Goal: Information Seeking & Learning: Learn about a topic

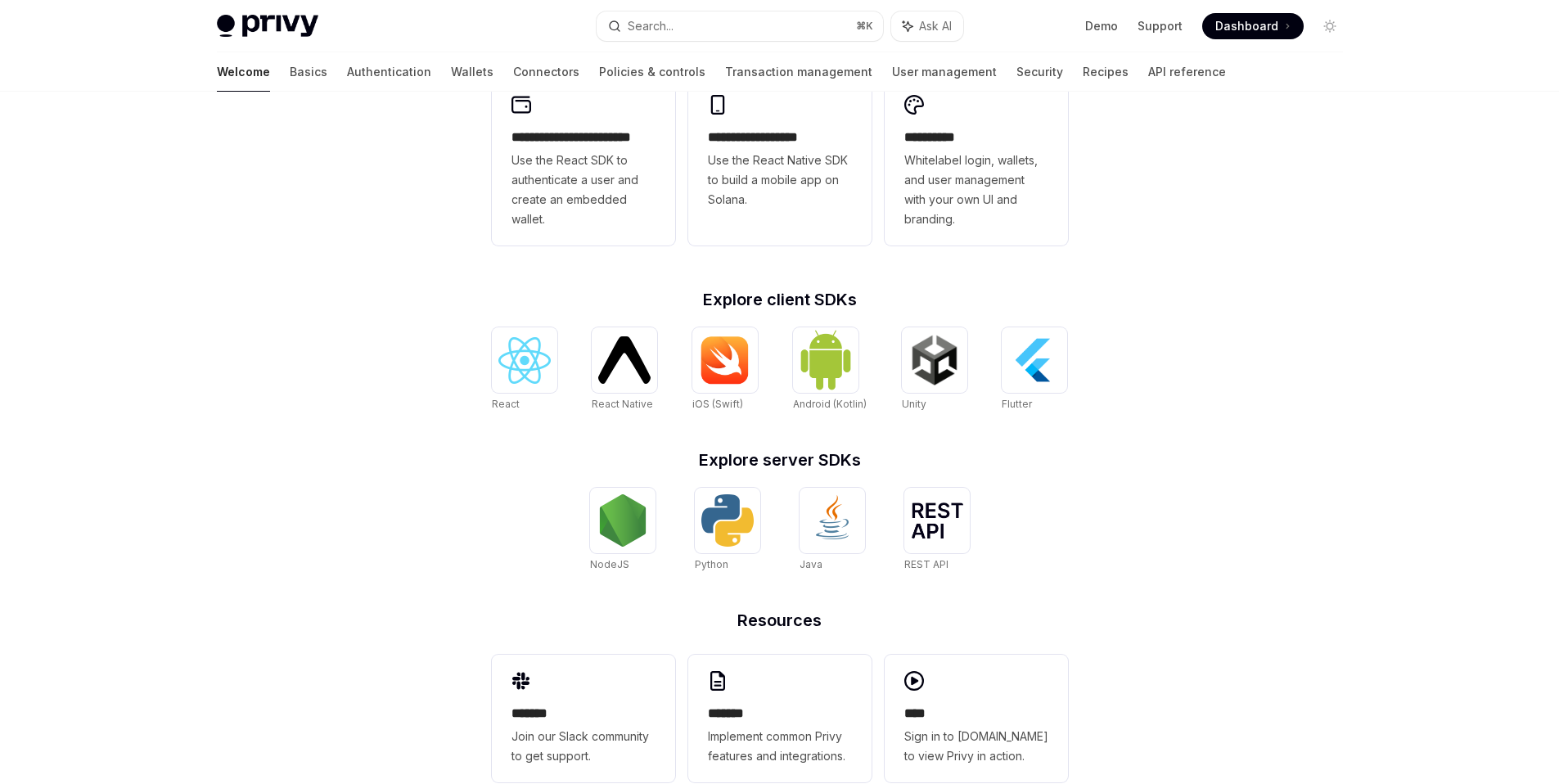
scroll to position [484, 0]
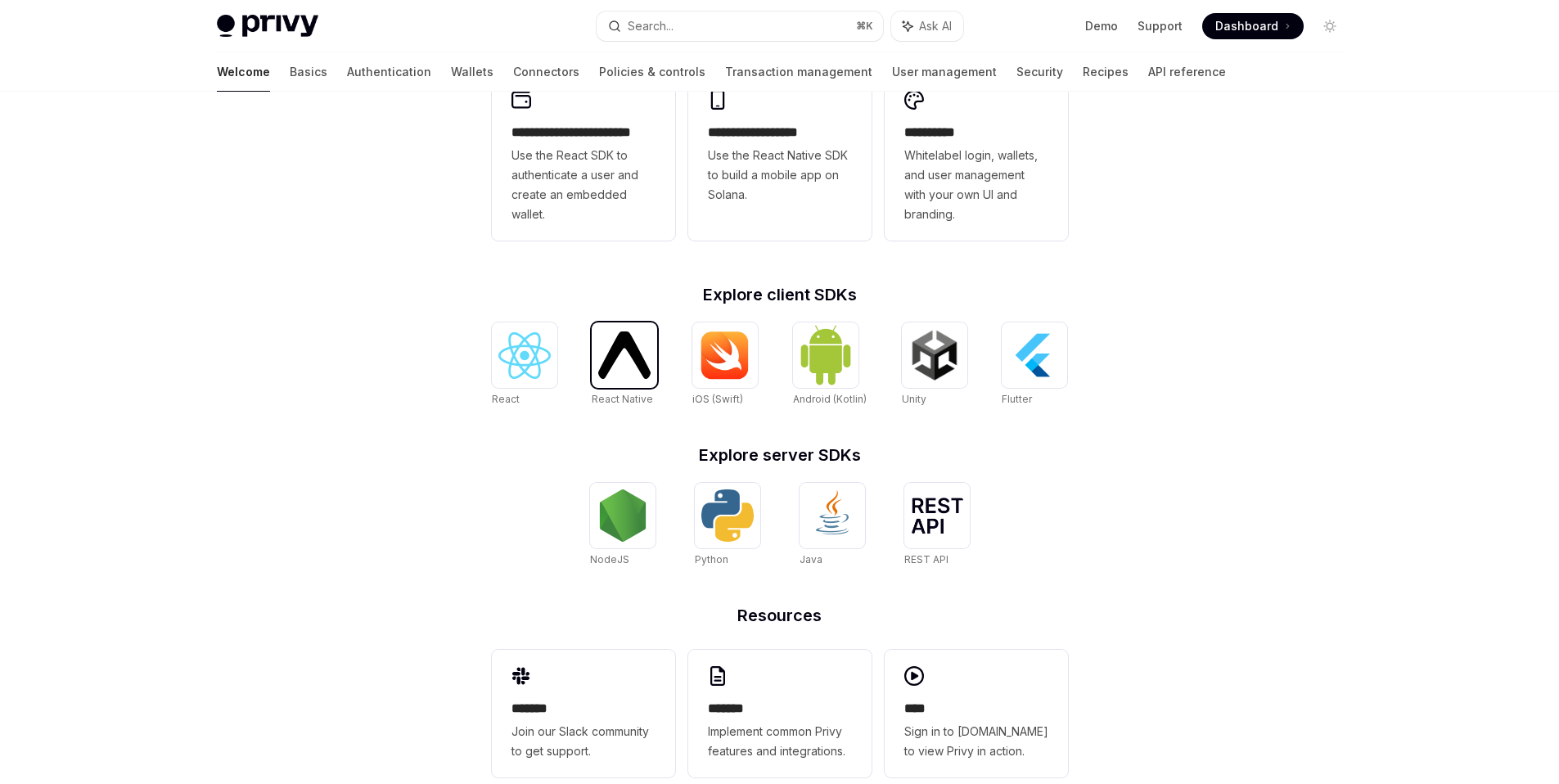
click at [593, 366] on div at bounding box center [623, 355] width 65 height 65
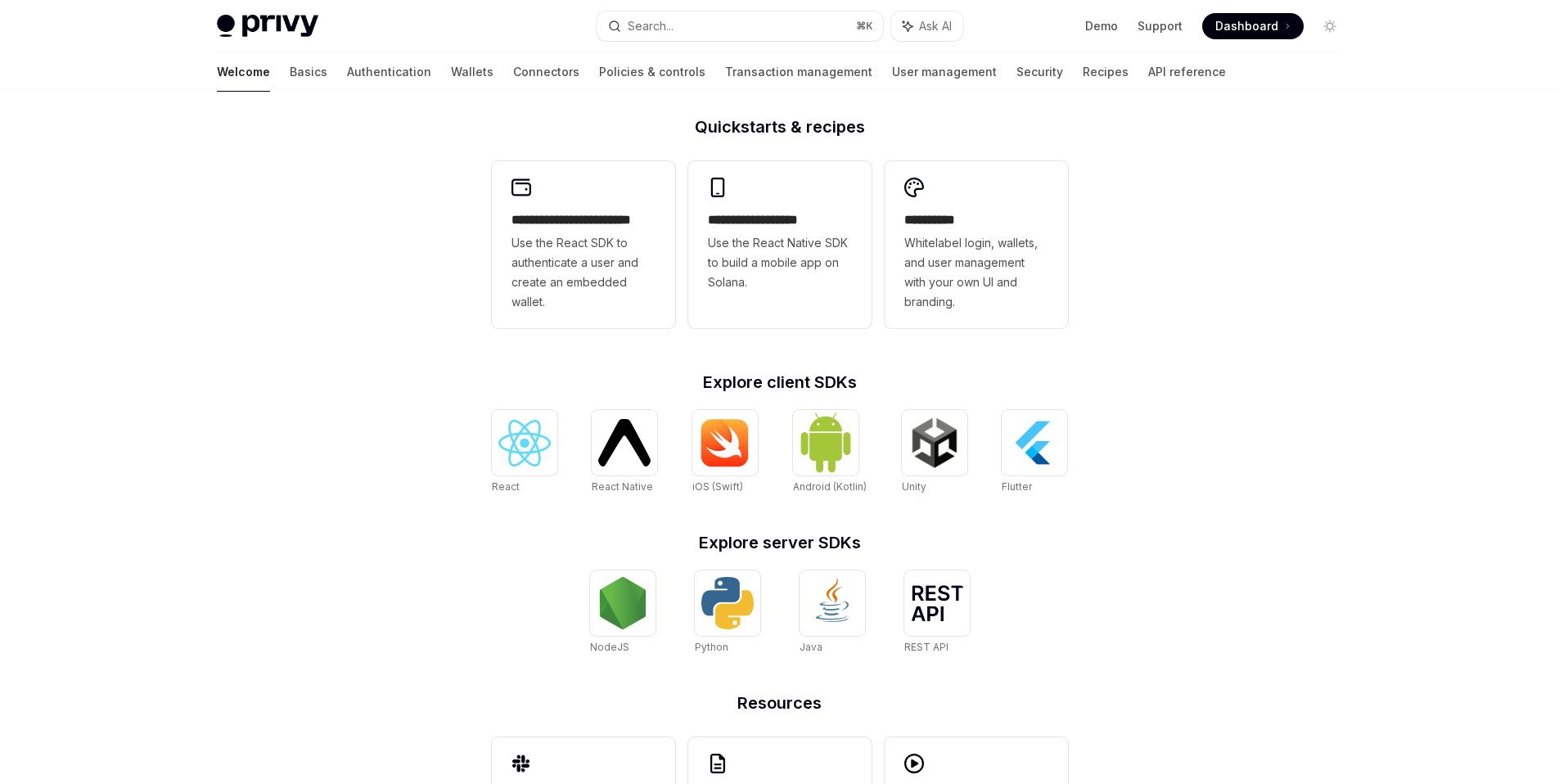
scroll to position [517, 0]
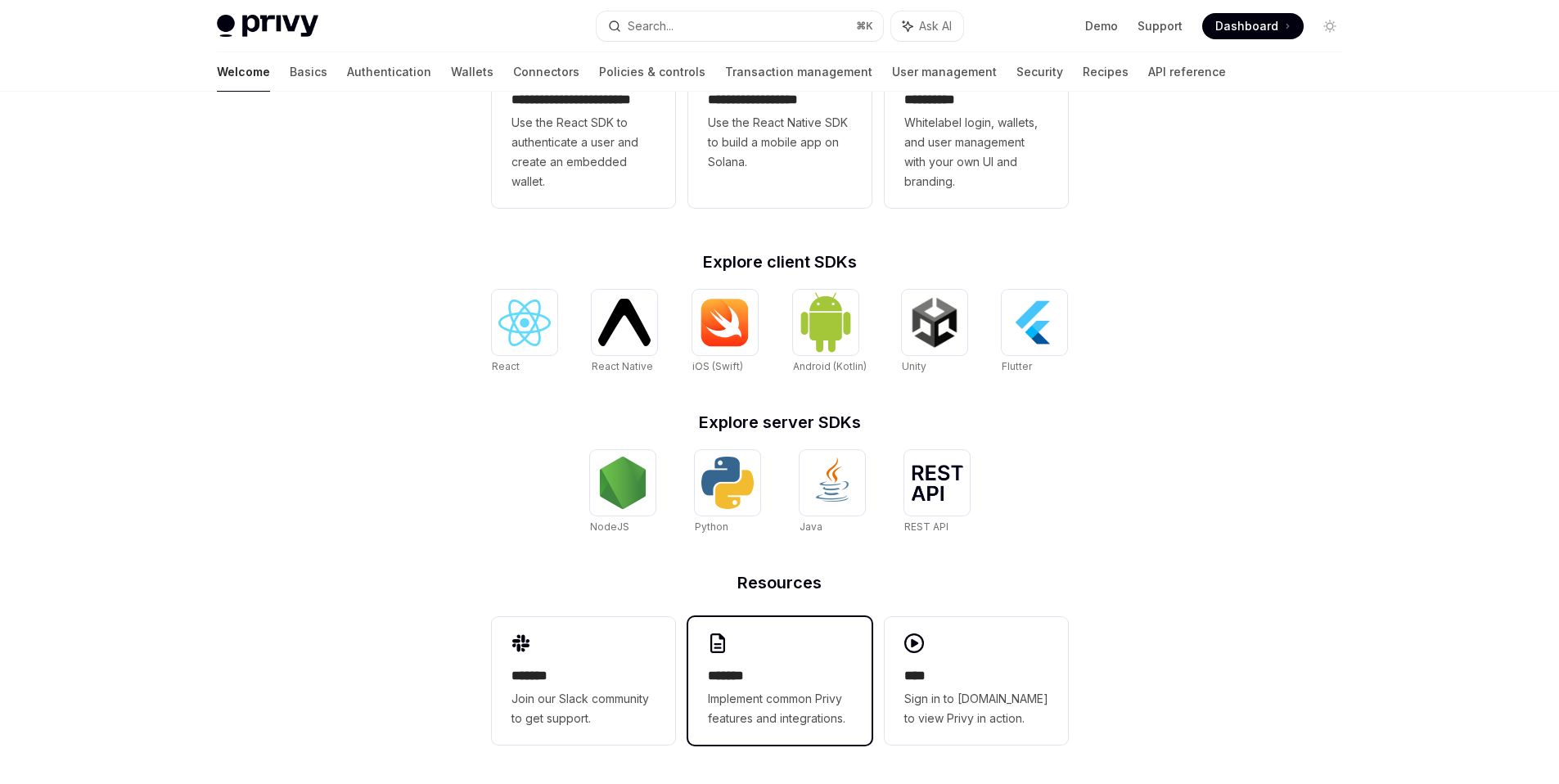
click at [746, 682] on h2 "*******" at bounding box center [780, 675] width 144 height 20
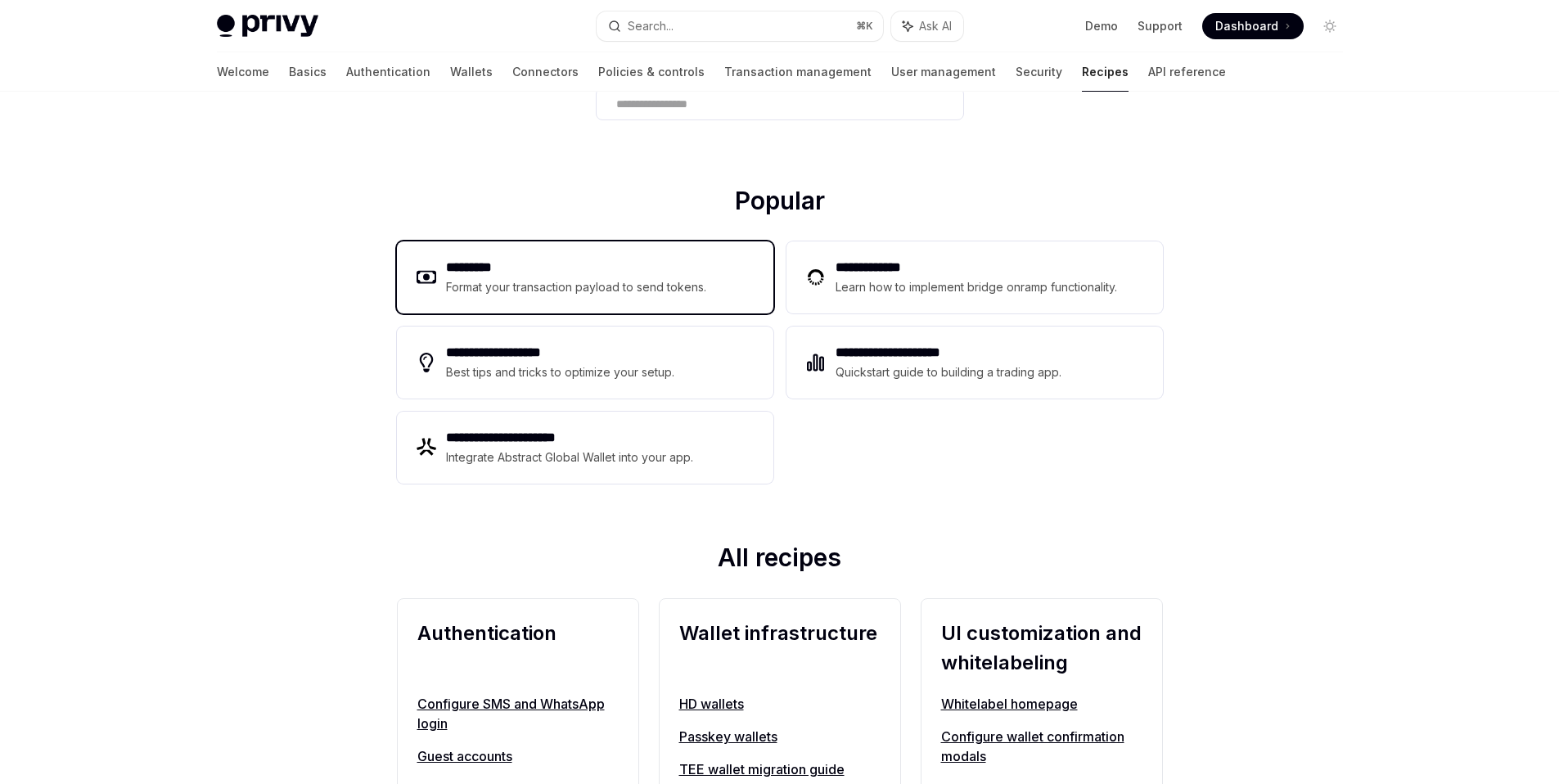
scroll to position [134, 0]
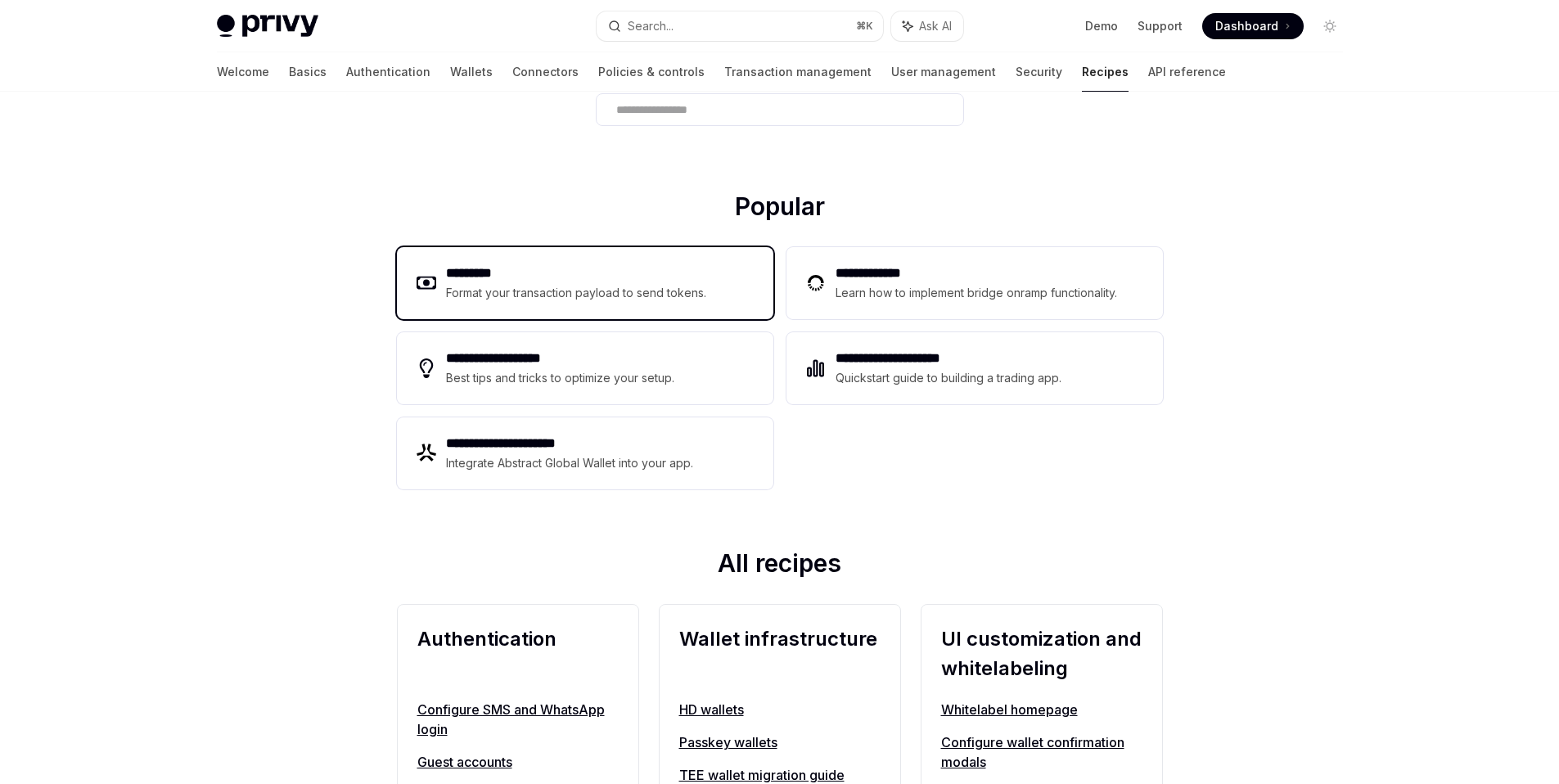
click at [639, 270] on h2 "*********" at bounding box center [576, 272] width 261 height 20
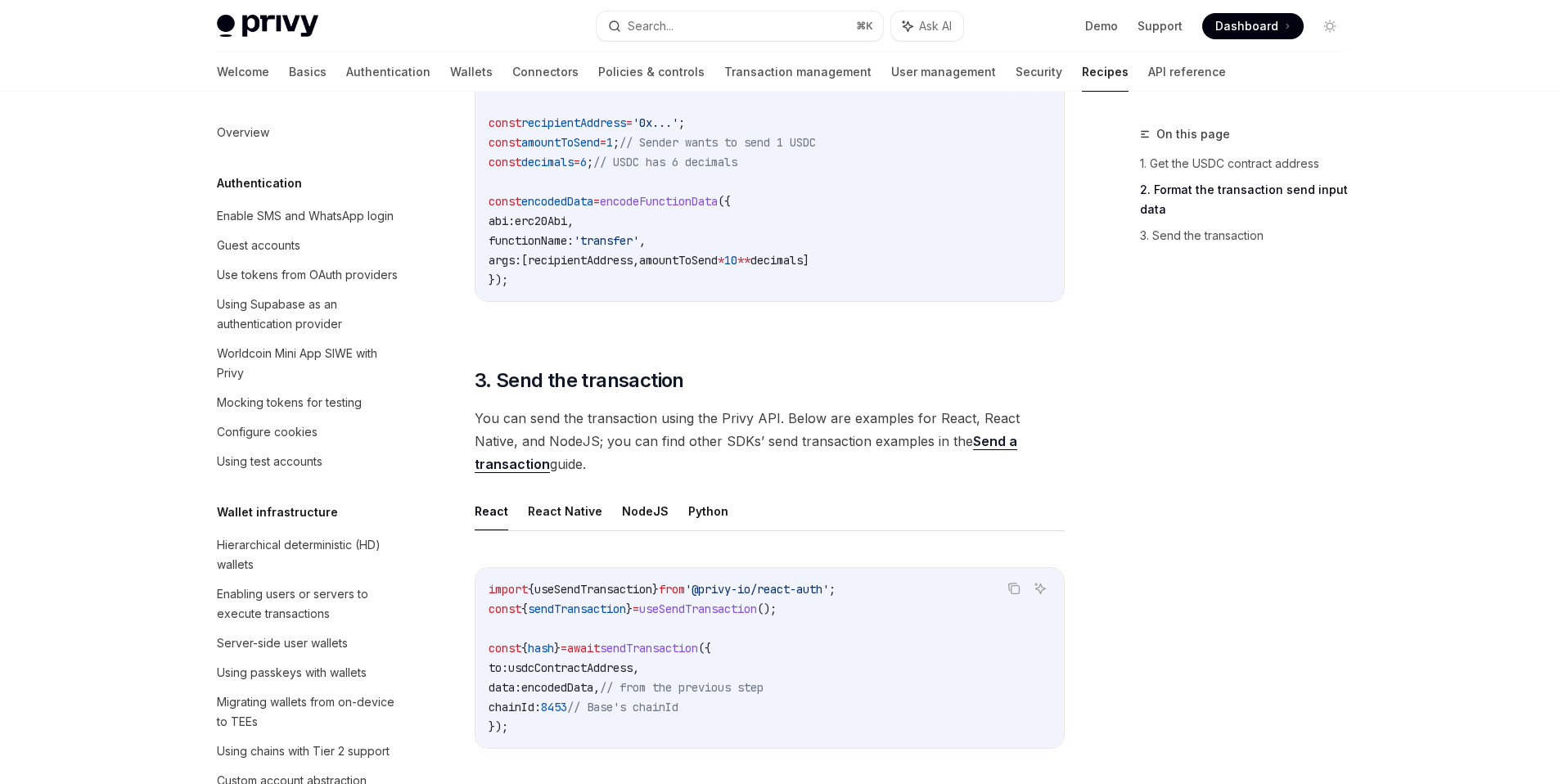
scroll to position [1164, 0]
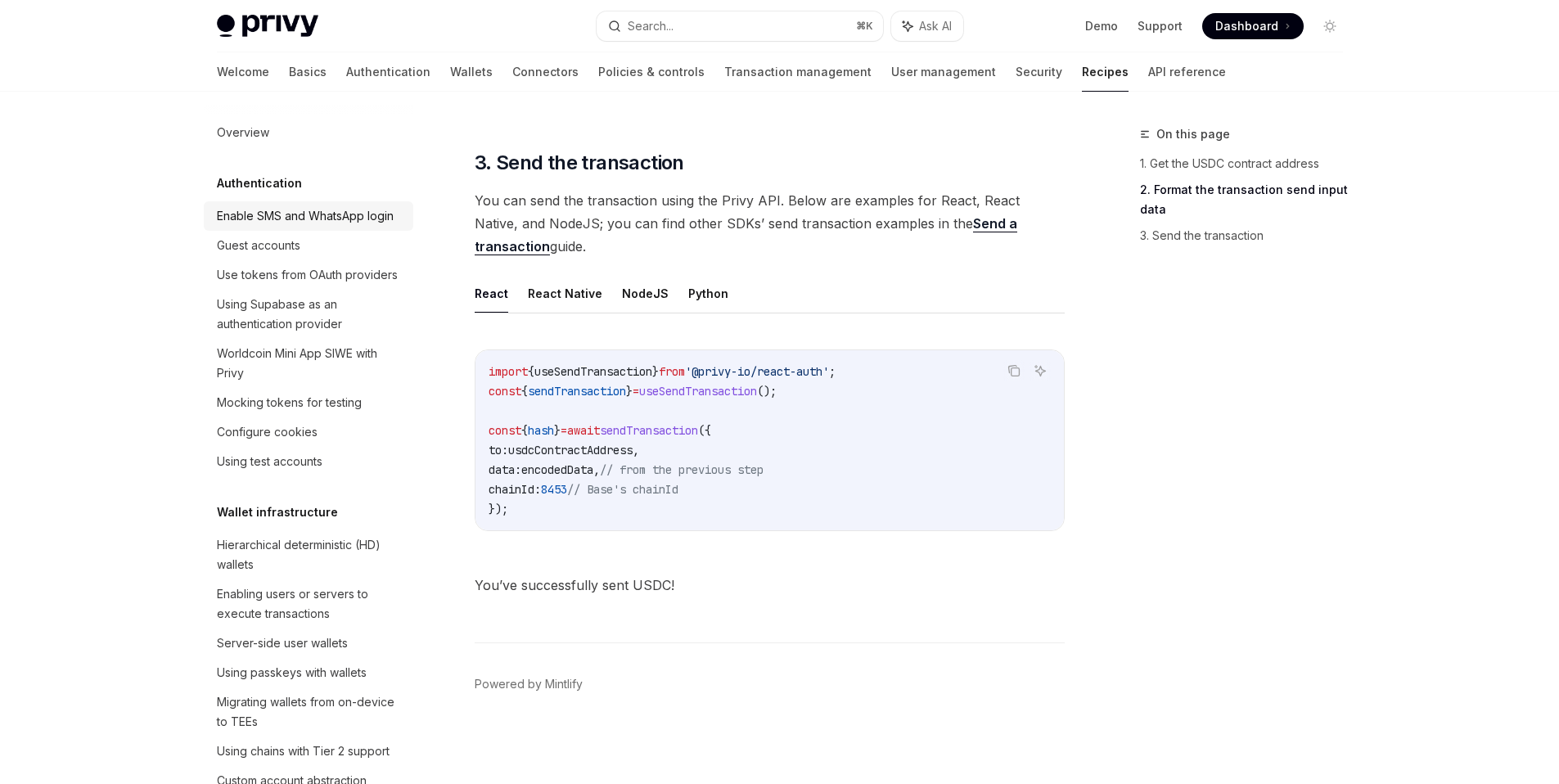
click at [273, 231] on link "Enable SMS and WhatsApp login" at bounding box center [307, 216] width 209 height 29
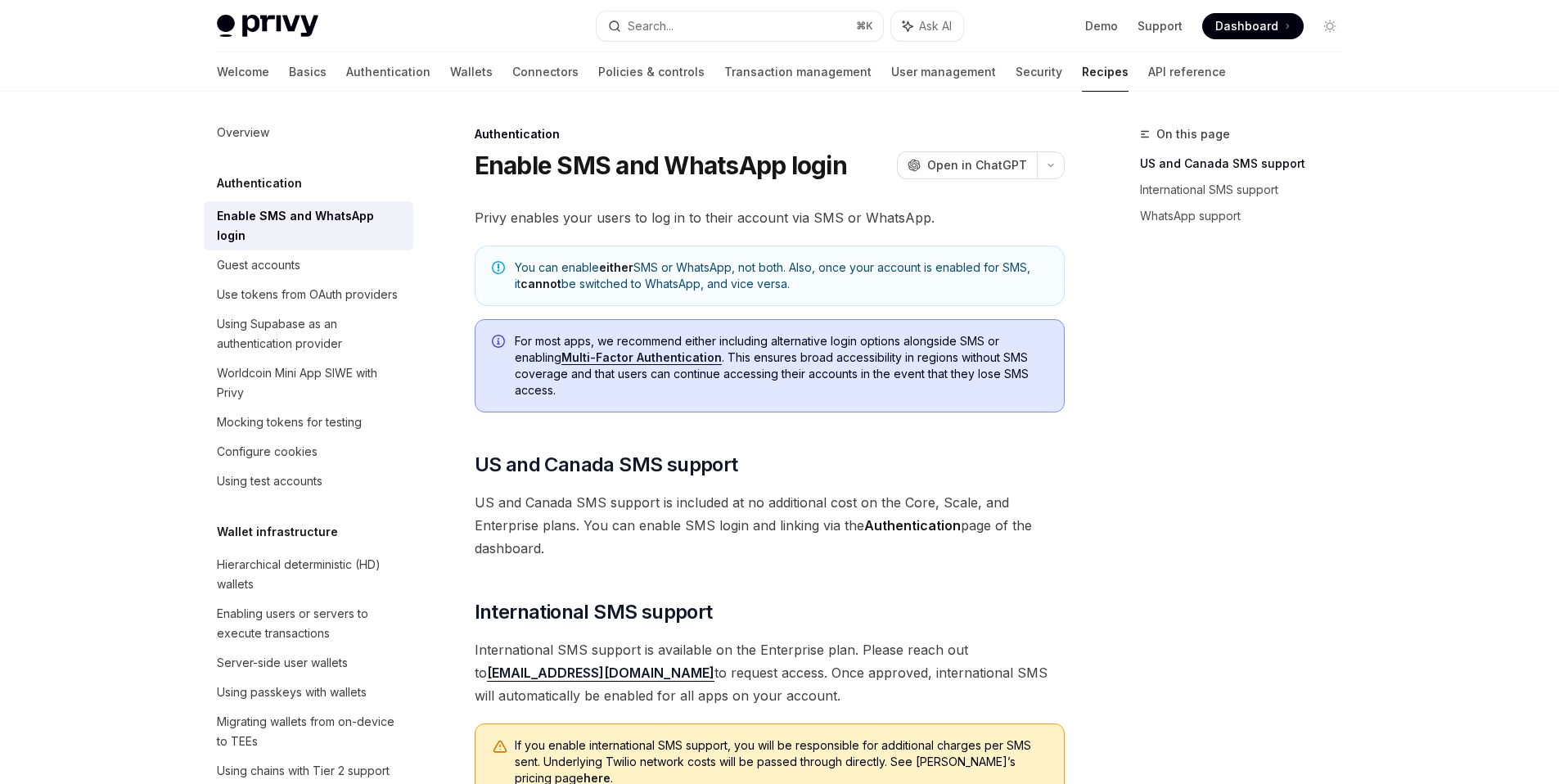
click at [1081, 70] on link "Recipes" at bounding box center [1104, 72] width 46 height 40
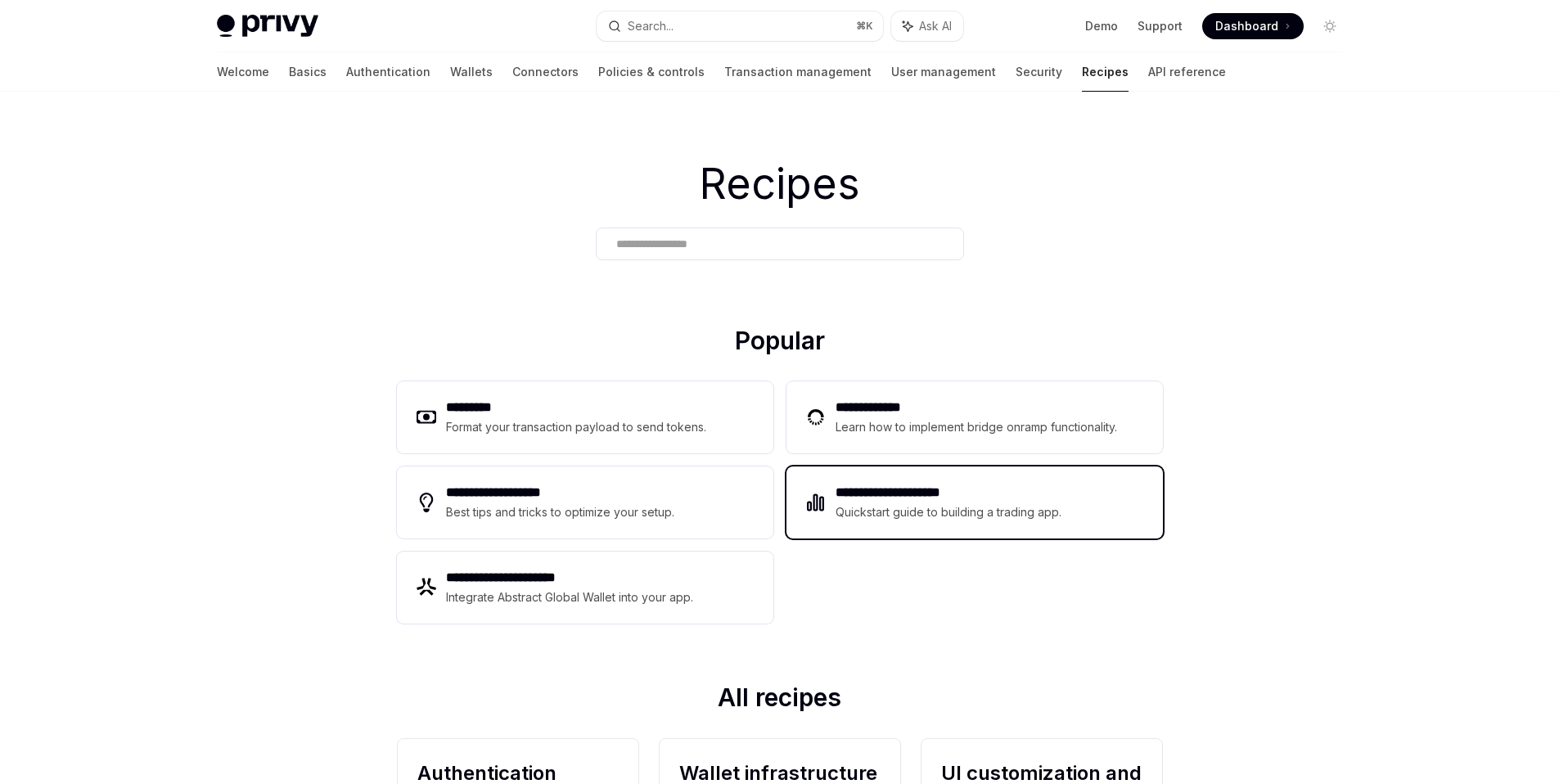
click at [835, 518] on div "Quickstart guide to building a trading app." at bounding box center [949, 512] width 227 height 20
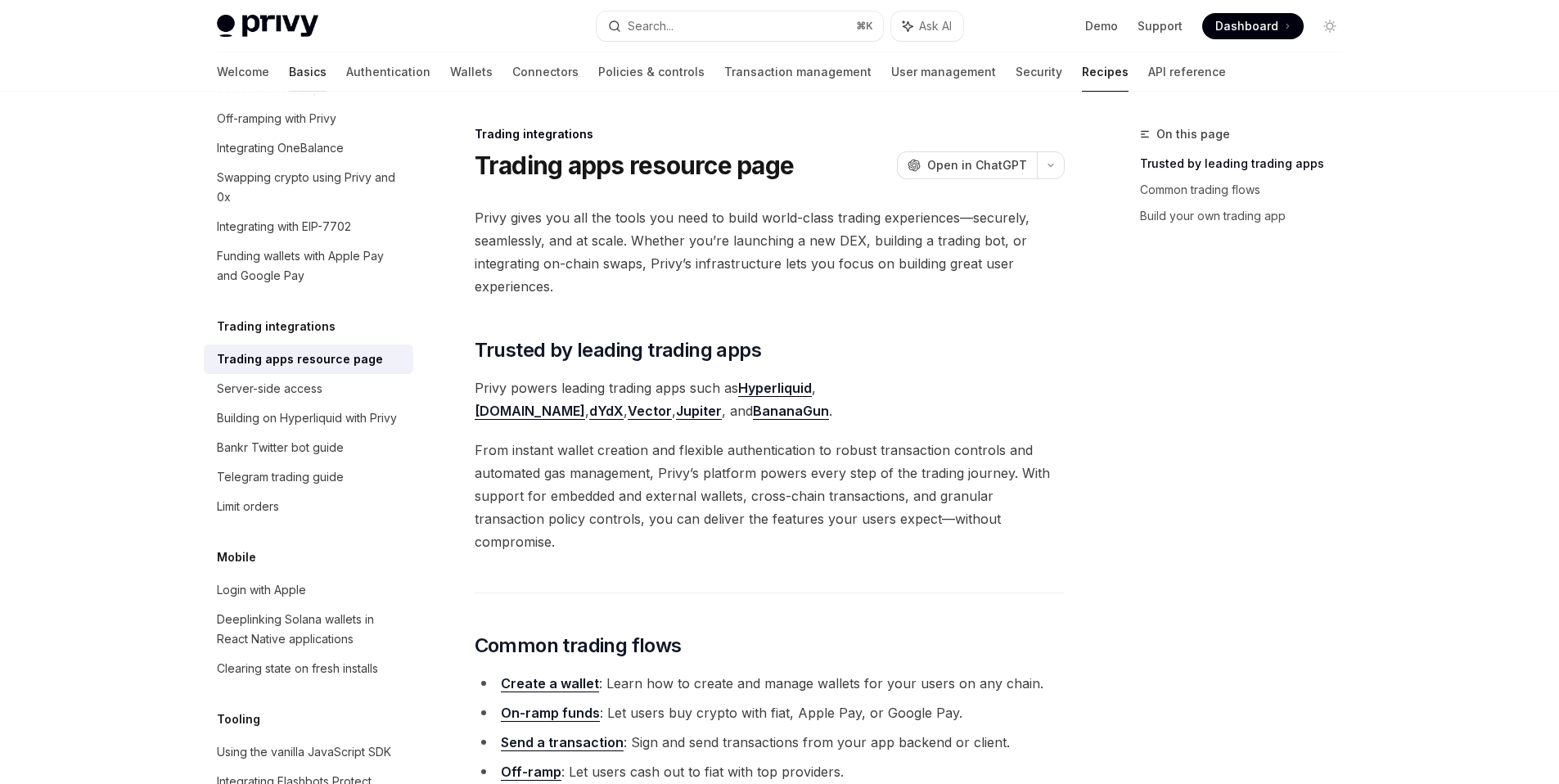
click at [289, 76] on link "Basics" at bounding box center [307, 72] width 38 height 40
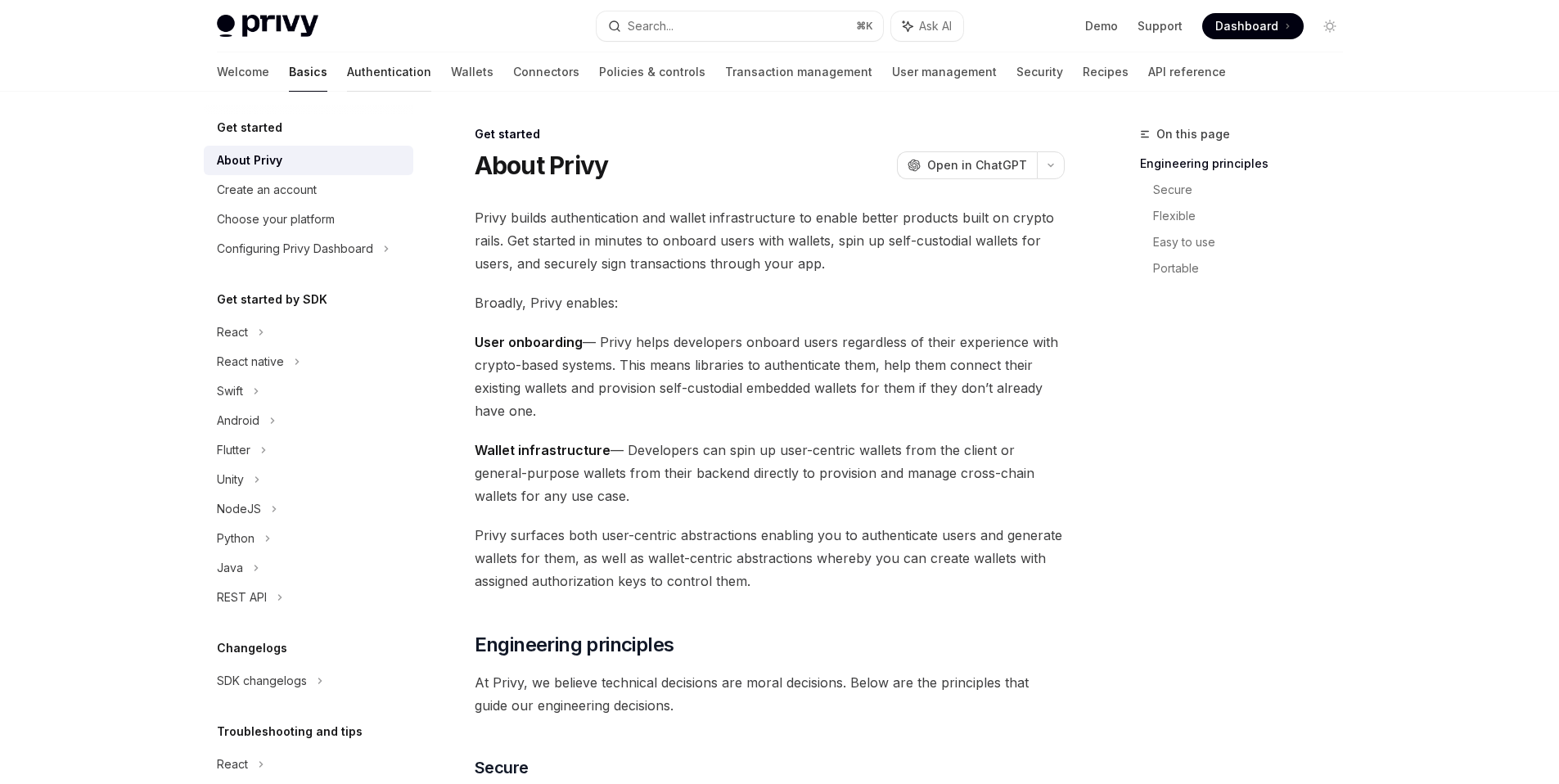
click at [347, 76] on link "Authentication" at bounding box center [389, 72] width 84 height 40
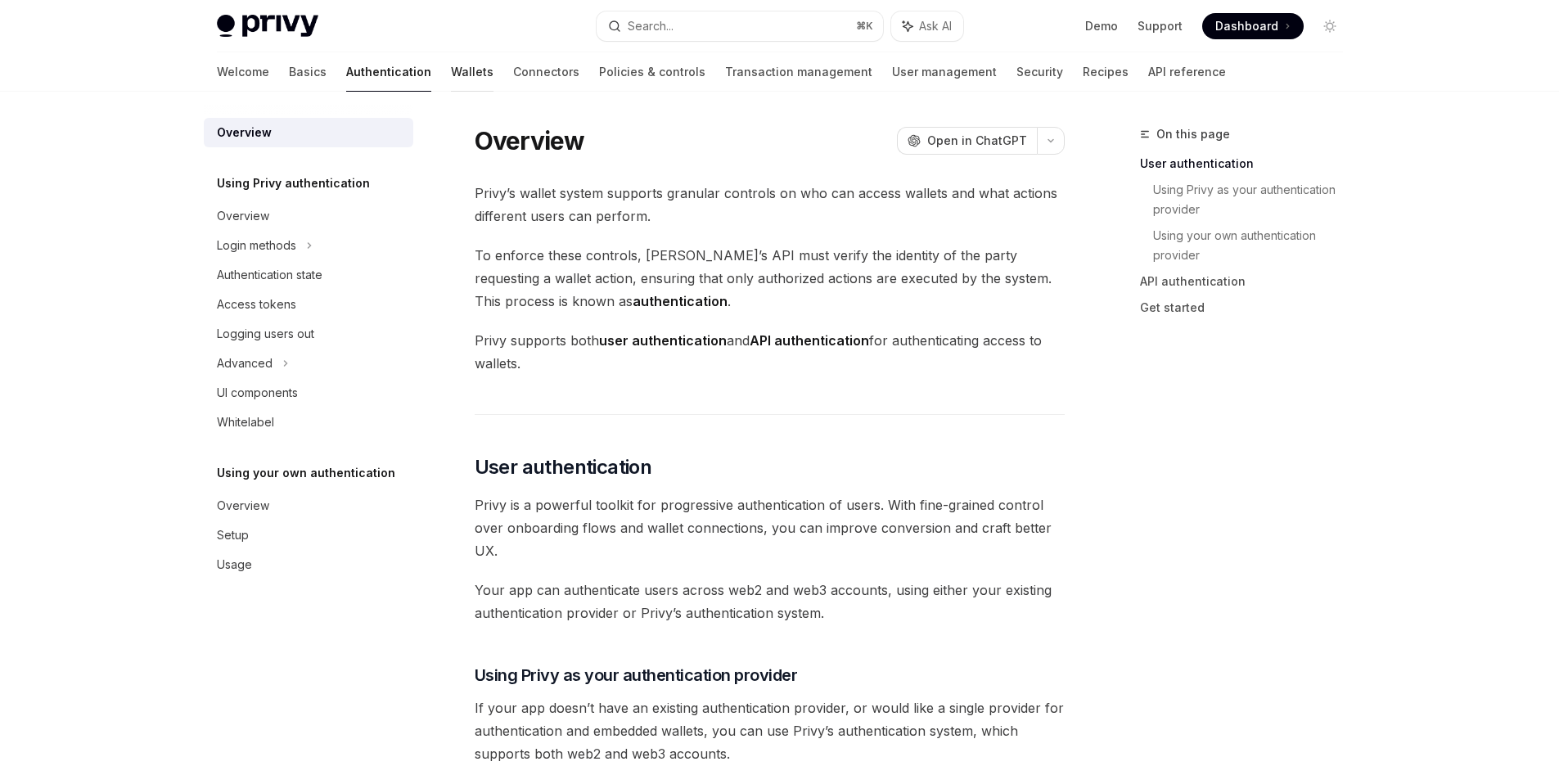
click at [451, 70] on link "Wallets" at bounding box center [472, 72] width 43 height 40
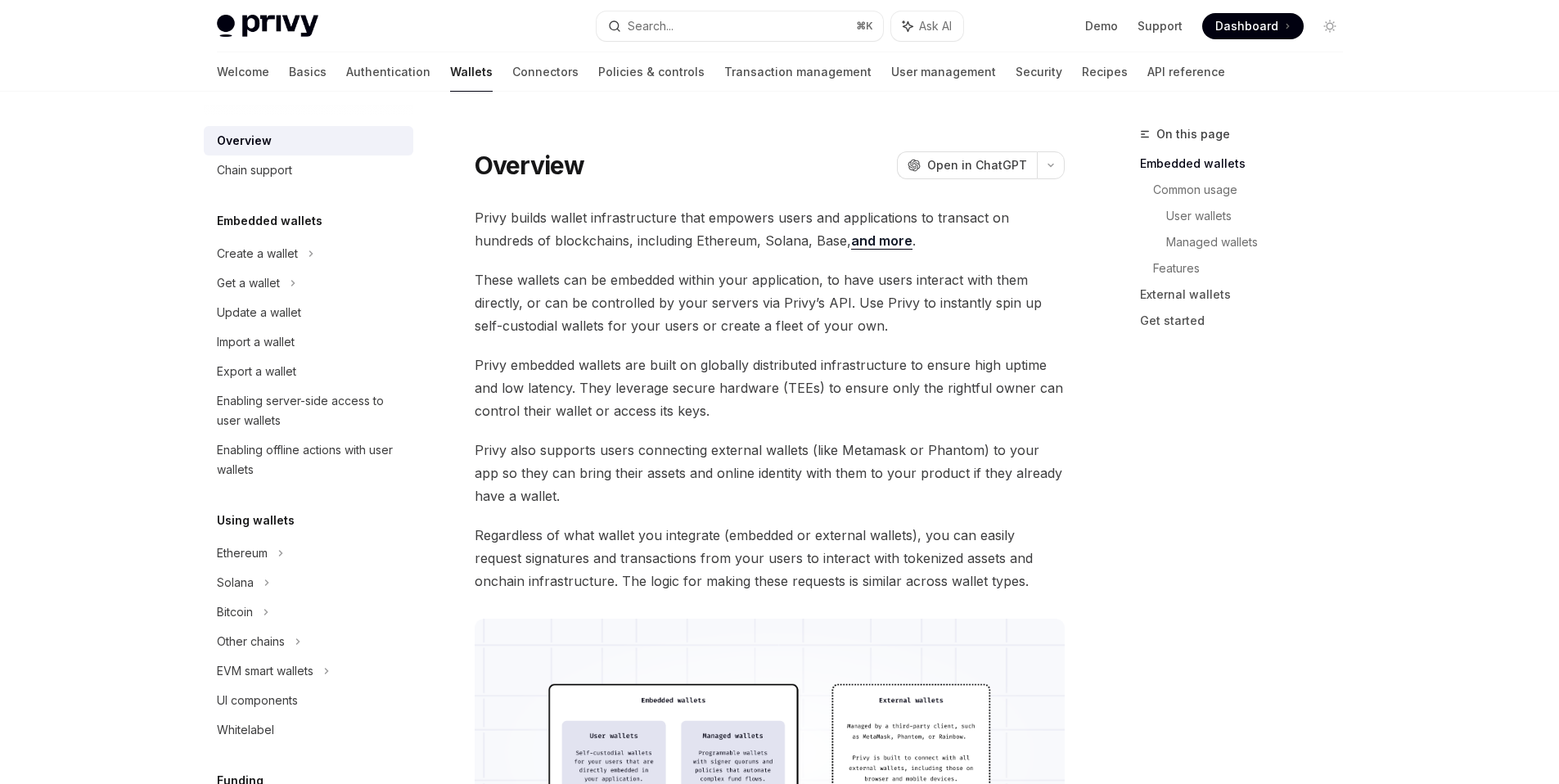
click at [481, 51] on div "Privy Docs home page Search... ⌘ K Ask AI Demo Support Dashboard Dashboard Sear…" at bounding box center [780, 26] width 1126 height 52
click at [512, 62] on link "Connectors" at bounding box center [545, 72] width 66 height 40
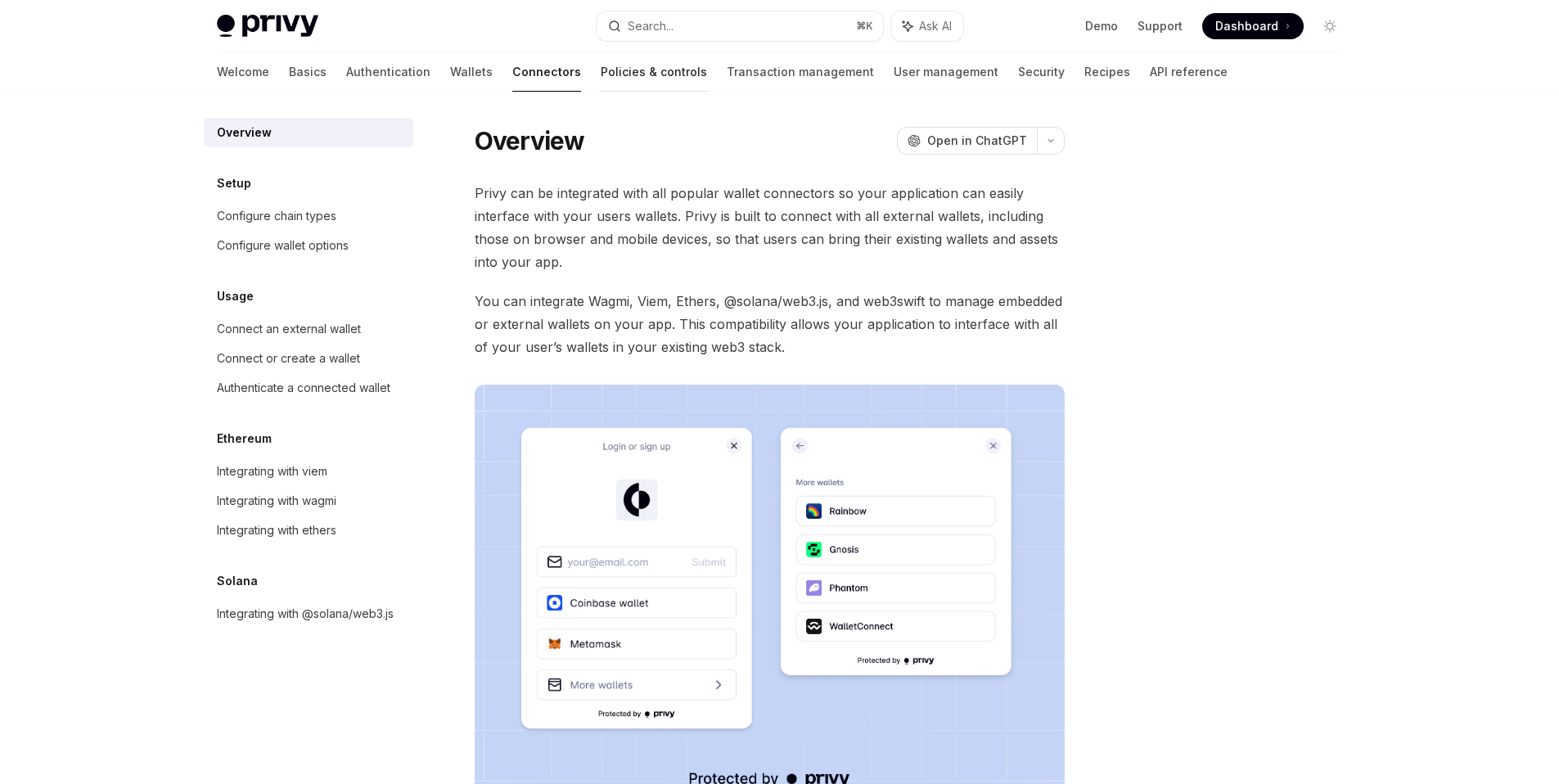
click at [601, 76] on link "Policies & controls" at bounding box center [654, 72] width 106 height 40
type textarea "*"
